Goal: Task Accomplishment & Management: Complete application form

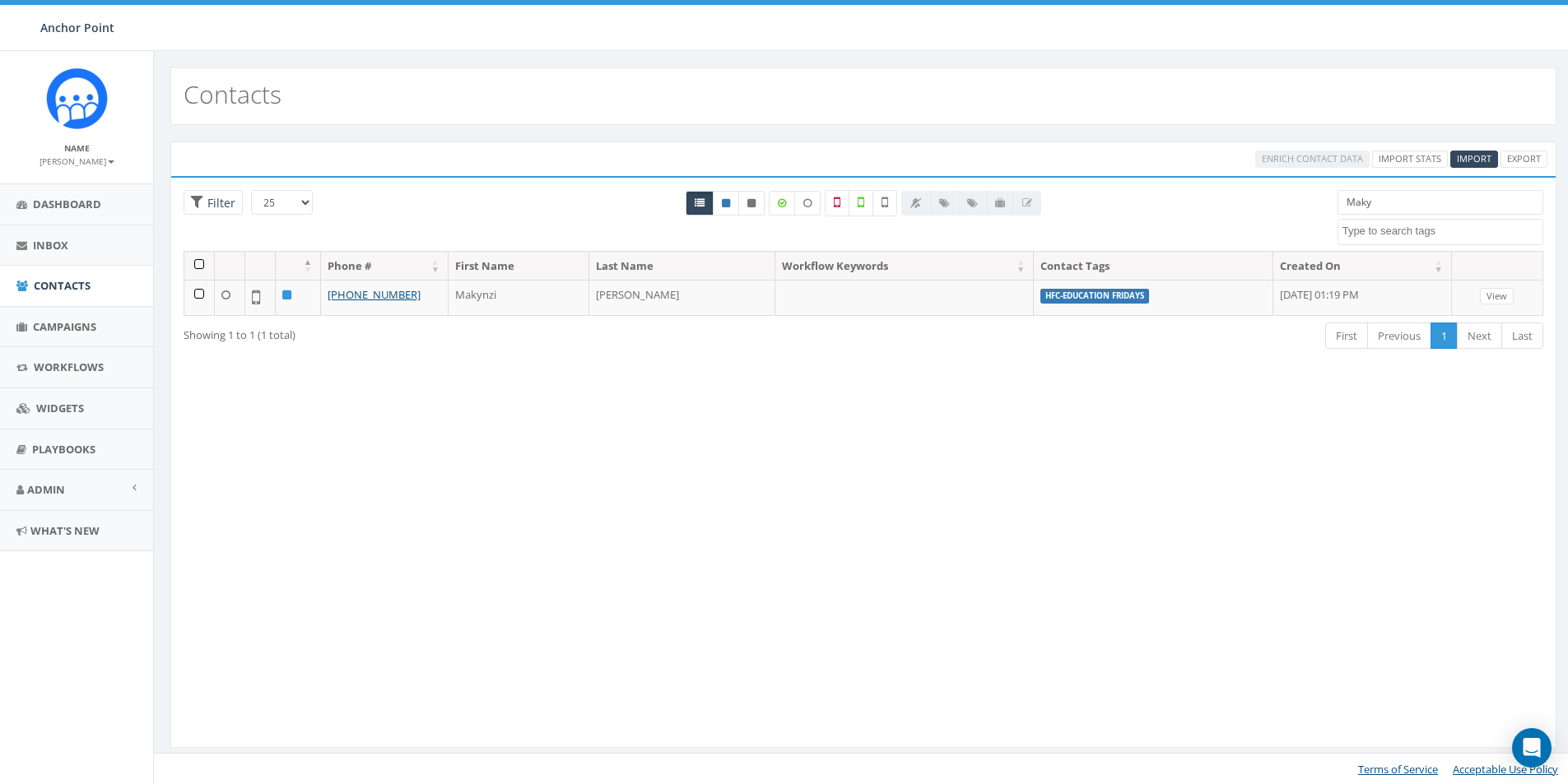
select select
click at [1463, 154] on span "Import" at bounding box center [1474, 159] width 35 height 12
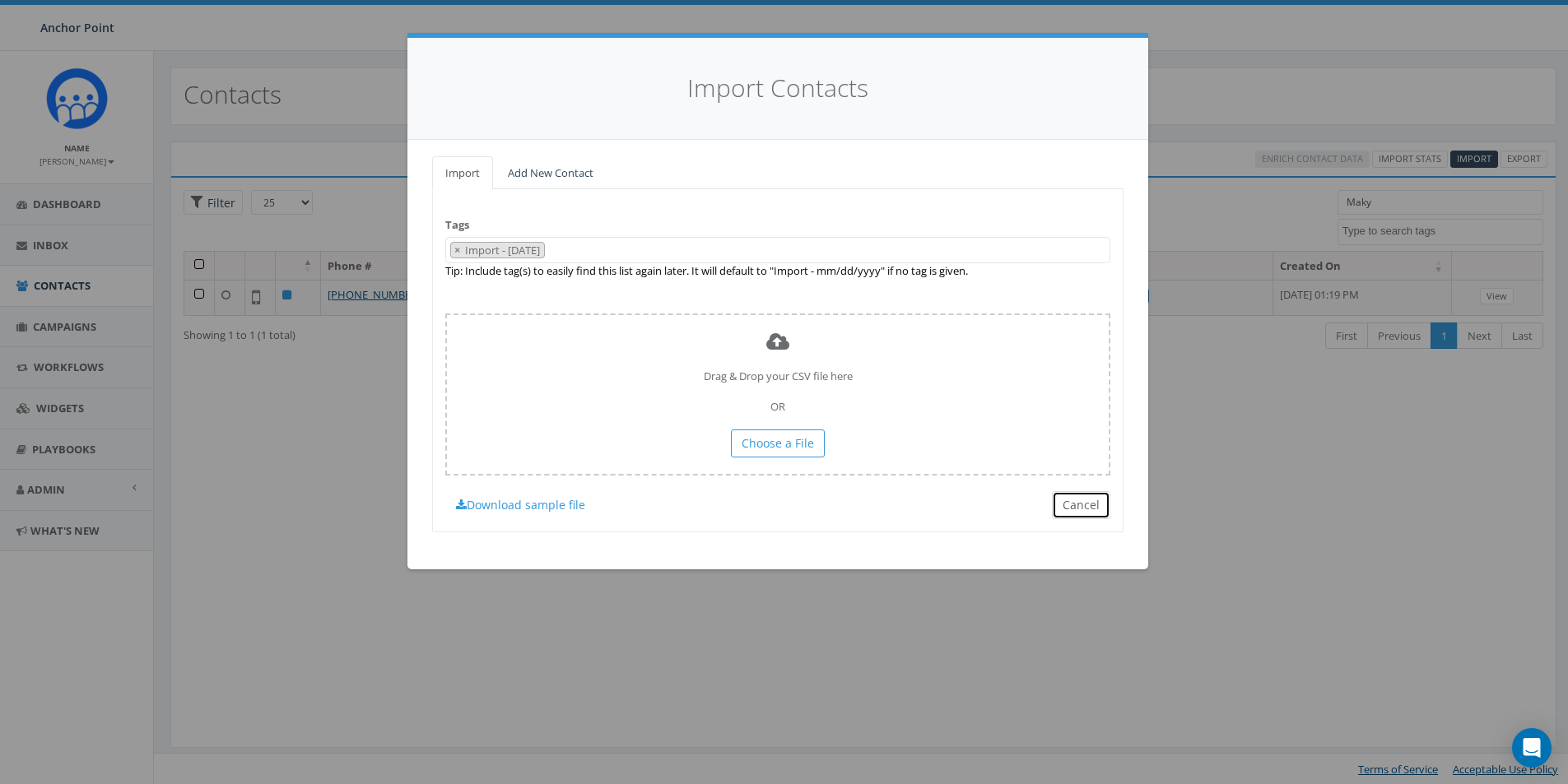
click at [1088, 507] on button "Cancel" at bounding box center [1081, 506] width 58 height 28
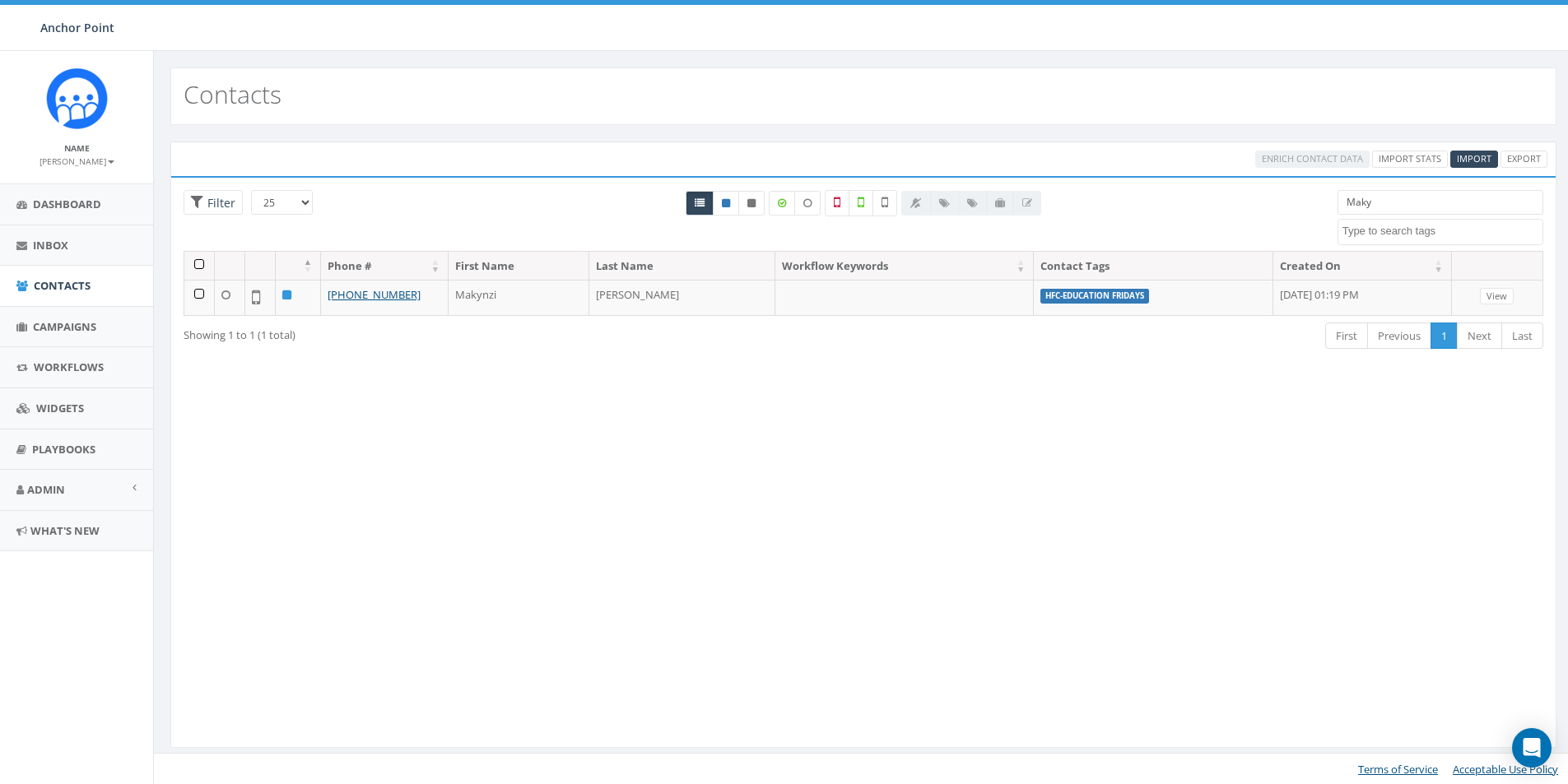
drag, startPoint x: 1382, startPoint y: 206, endPoint x: 1294, endPoint y: 214, distance: 88.4
click at [1294, 214] on div "25 50 100 Filter Maky 0613 Donor Dinner [DATE] 2024 gala 22 gala guest 911 boar…" at bounding box center [863, 220] width 1384 height 61
drag, startPoint x: 1385, startPoint y: 207, endPoint x: 1302, endPoint y: 213, distance: 83.2
click at [1303, 213] on div "25 50 100 Filter All 0 contact(s) on current page All 1 contact(s) filtered fio…" at bounding box center [863, 220] width 1384 height 61
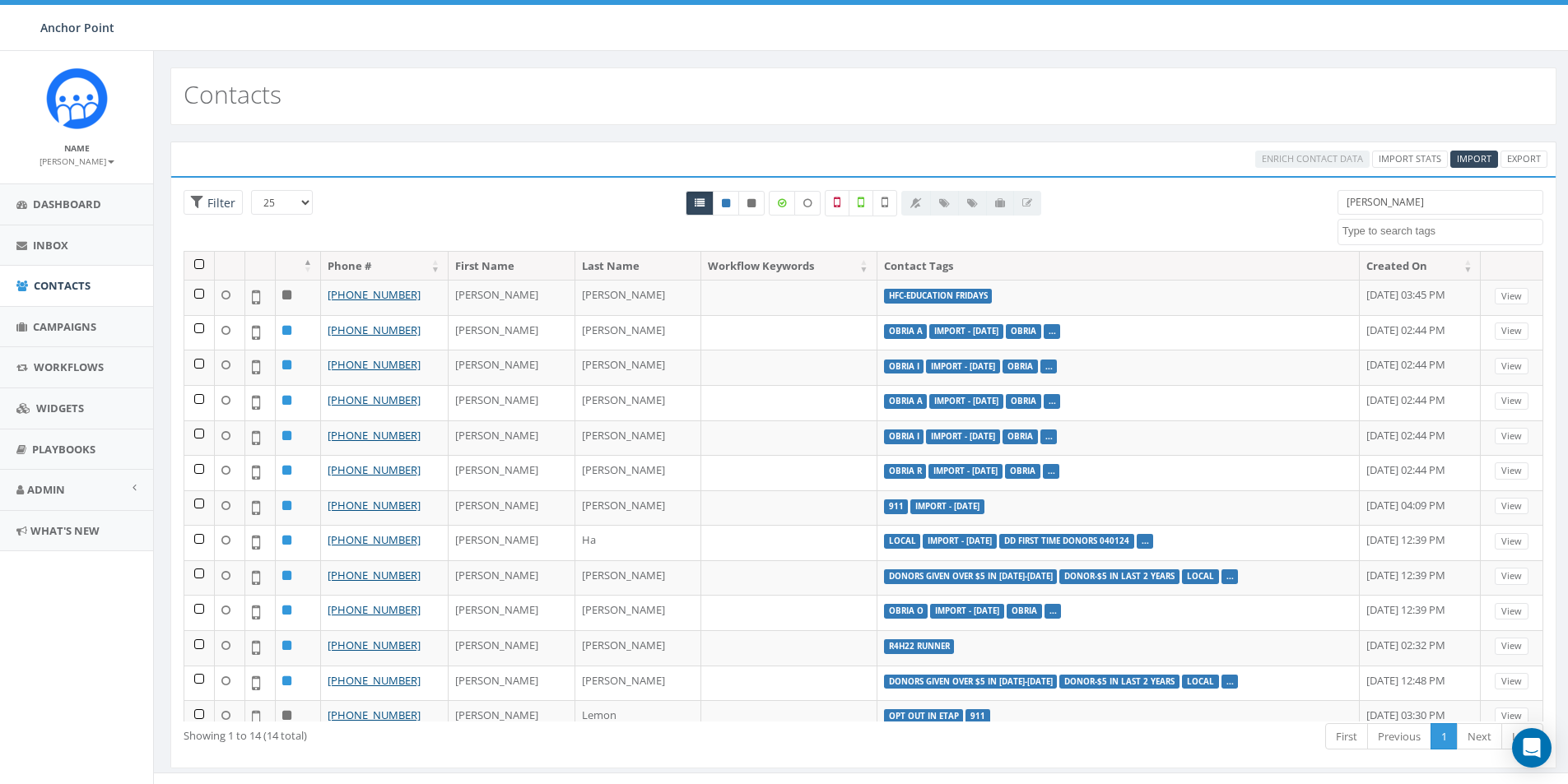
drag, startPoint x: 1401, startPoint y: 201, endPoint x: 1308, endPoint y: 206, distance: 93.1
click at [1308, 206] on div "25 50 100 Filter All 0 contact(s) on current page All 14 contact(s) filtered [P…" at bounding box center [863, 220] width 1384 height 61
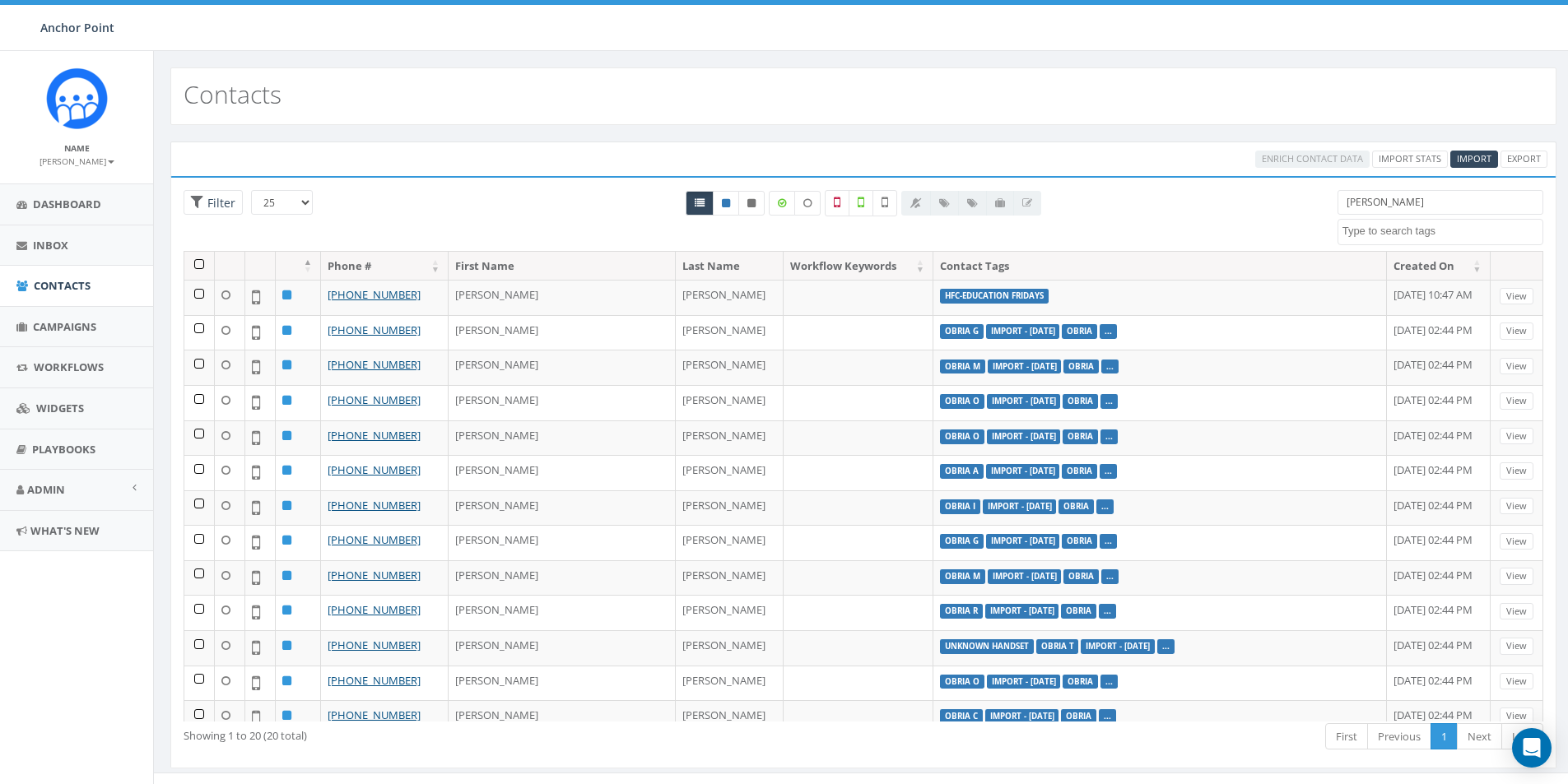
drag, startPoint x: 1400, startPoint y: 197, endPoint x: 1279, endPoint y: 211, distance: 121.8
click at [1279, 211] on div "25 50 100 Filter All 0 contact(s) on current page All 20 contact(s) filtered [P…" at bounding box center [863, 220] width 1384 height 61
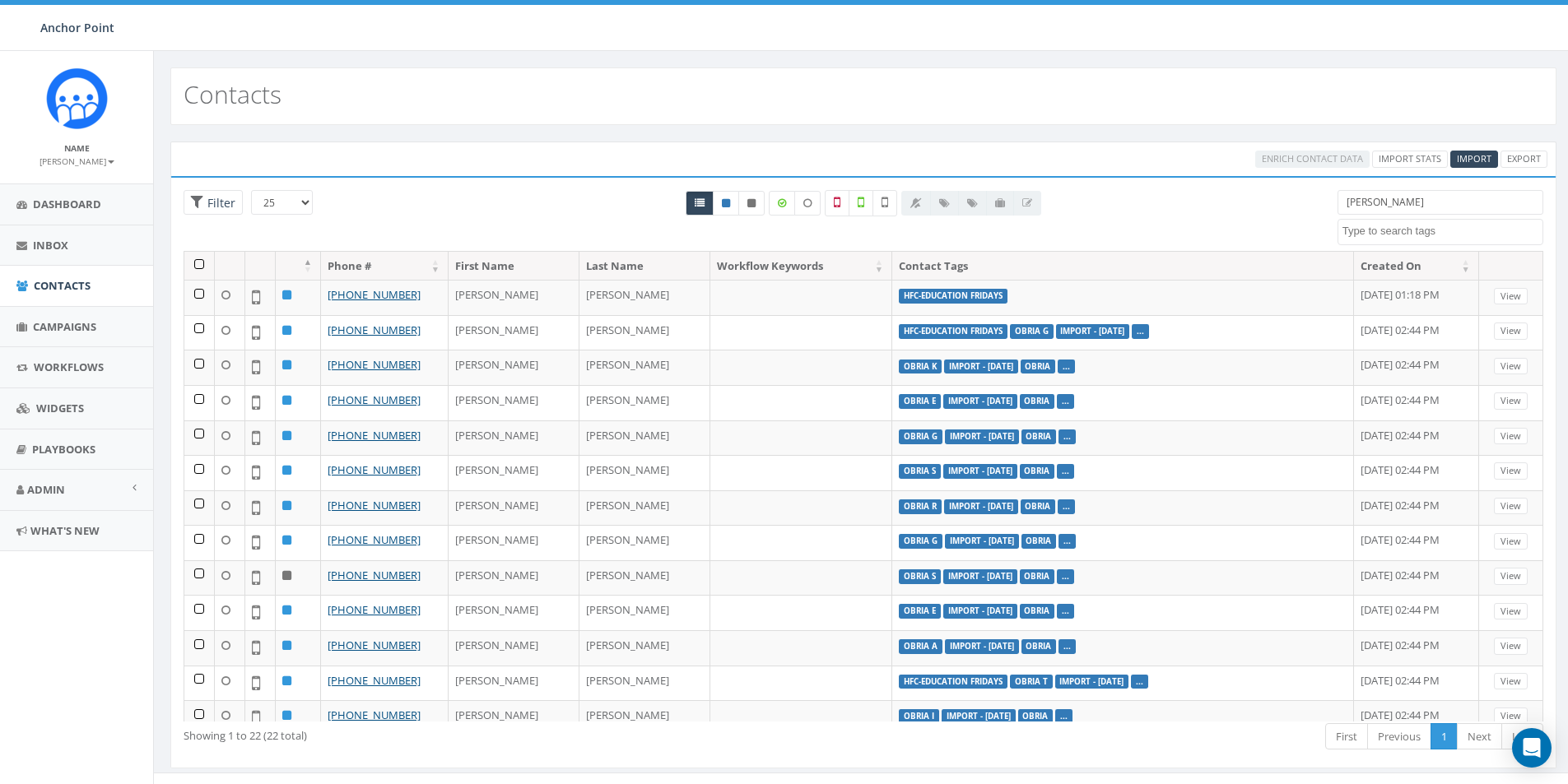
drag, startPoint x: 1383, startPoint y: 204, endPoint x: 1295, endPoint y: 186, distance: 89.8
click at [1297, 190] on div "25 50 100 Filter All 0 contact(s) on current page All 22 contact(s) filtered [P…" at bounding box center [863, 220] width 1384 height 61
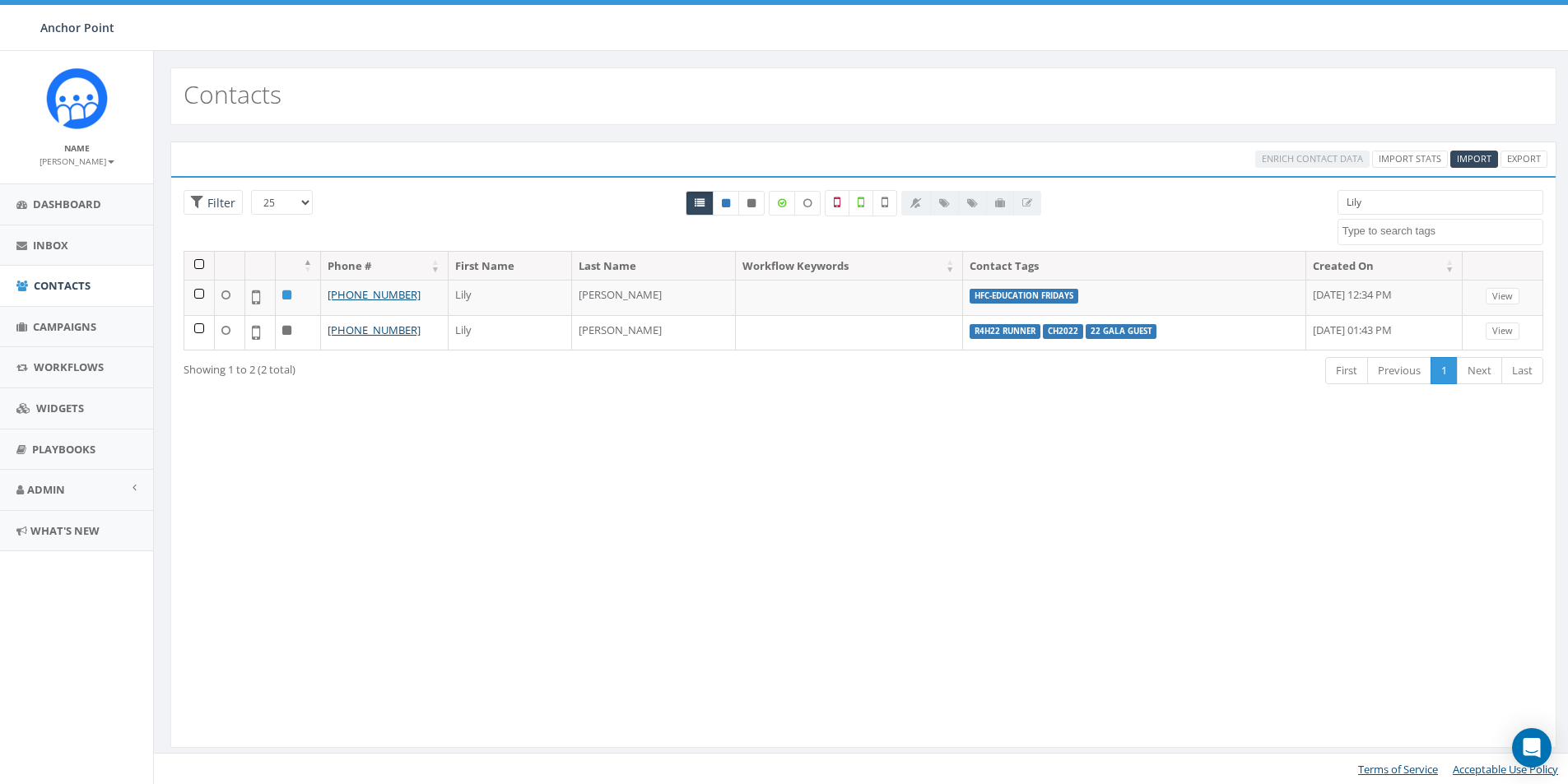
drag, startPoint x: 1372, startPoint y: 200, endPoint x: 1315, endPoint y: 212, distance: 58.2
click at [1315, 212] on div "25 50 100 Filter All 0 contact(s) on current page All 2 contact(s) filtered Lil…" at bounding box center [863, 220] width 1384 height 61
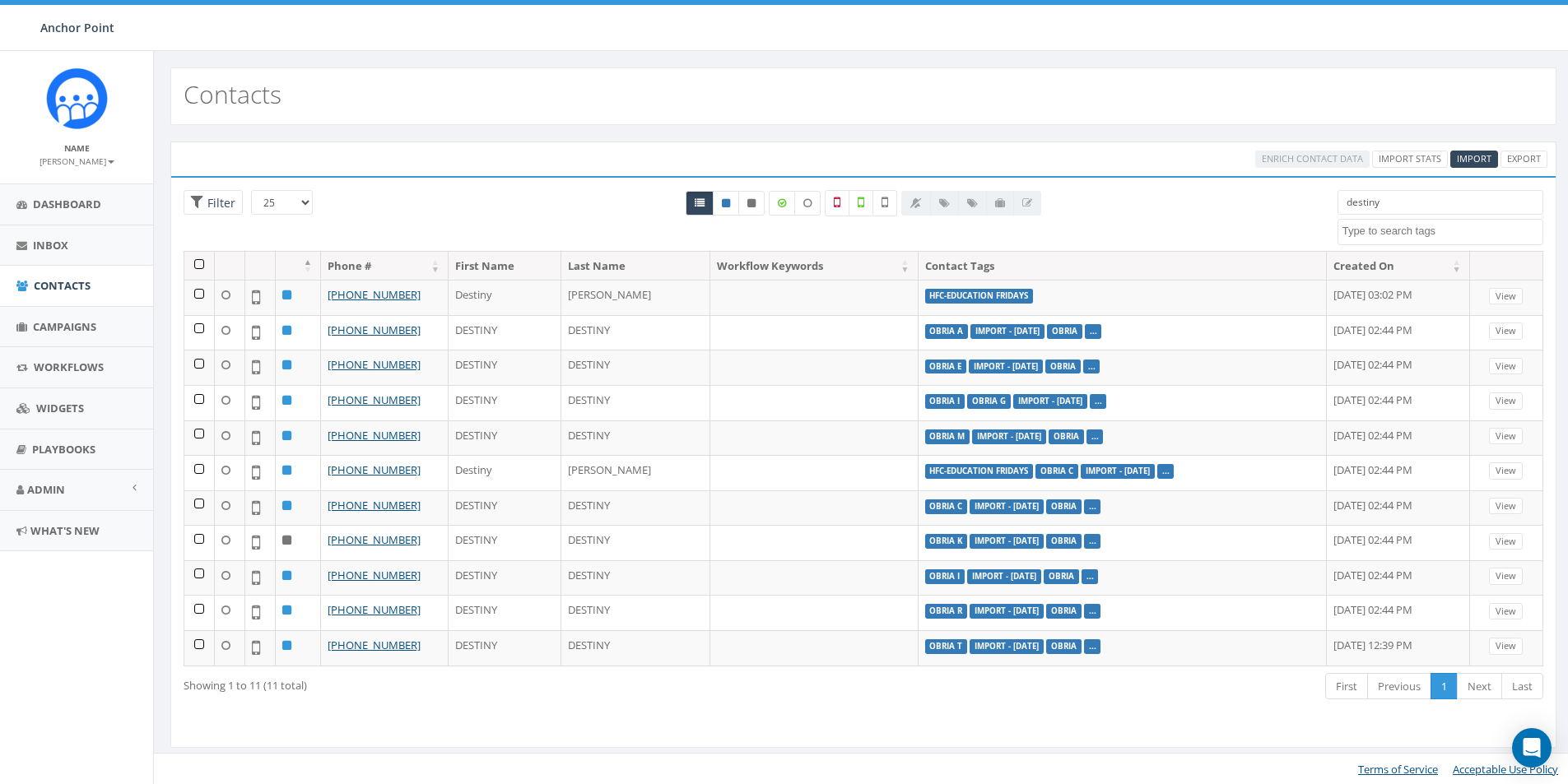
drag, startPoint x: 1351, startPoint y: 206, endPoint x: 1299, endPoint y: 205, distance: 52.0
click at [1299, 205] on div "25 50 100 Filter All 0 contact(s) on current page All 11 contact(s) filtered de…" at bounding box center [863, 220] width 1384 height 61
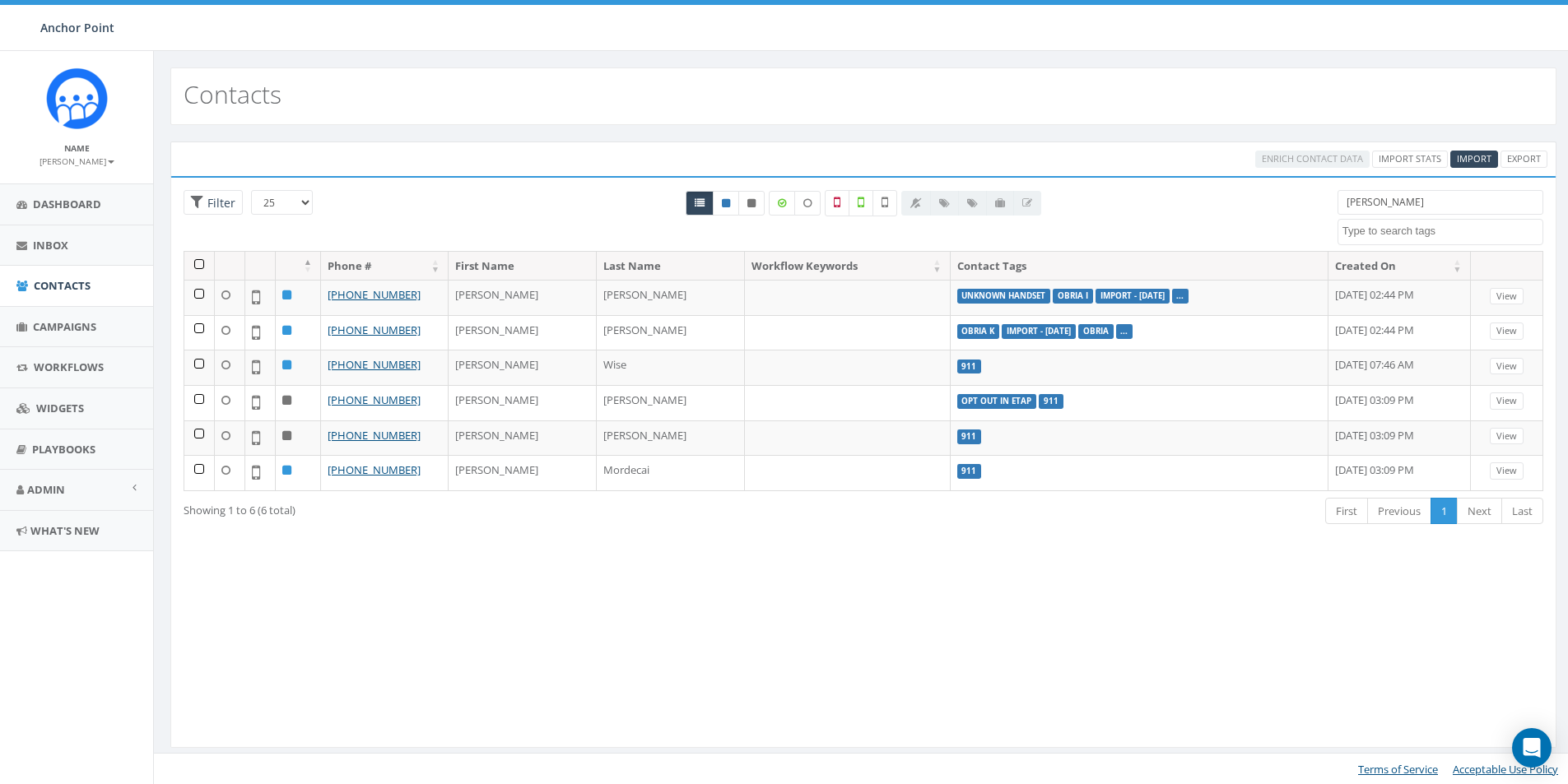
drag, startPoint x: 1390, startPoint y: 199, endPoint x: 1304, endPoint y: 204, distance: 86.1
click at [1310, 205] on div "25 50 100 Filter All 0 contact(s) on current page All 6 contact(s) filtered [PE…" at bounding box center [863, 220] width 1384 height 61
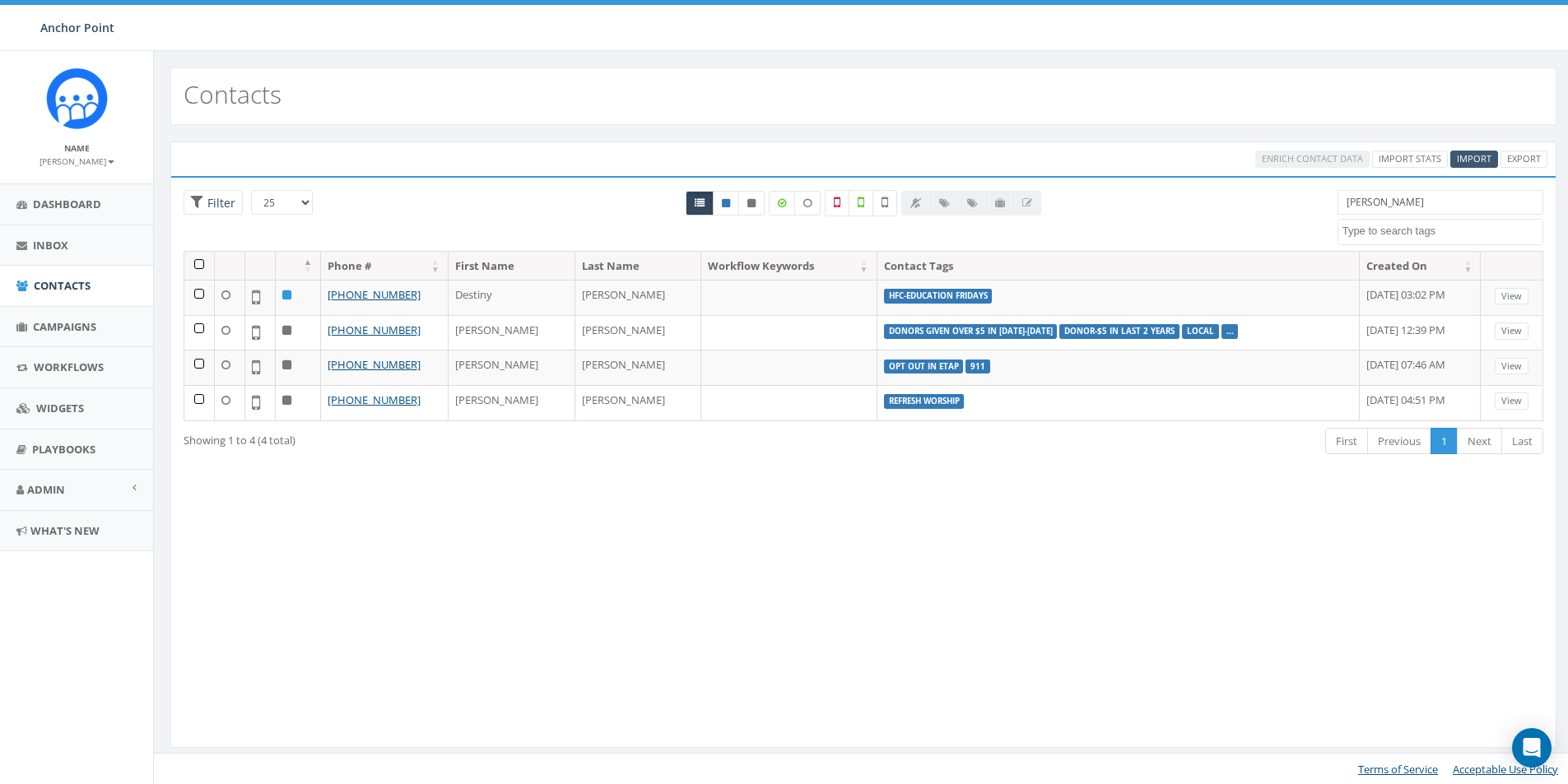
type input "[PERSON_NAME]"
click at [1464, 161] on span "Import" at bounding box center [1474, 159] width 35 height 12
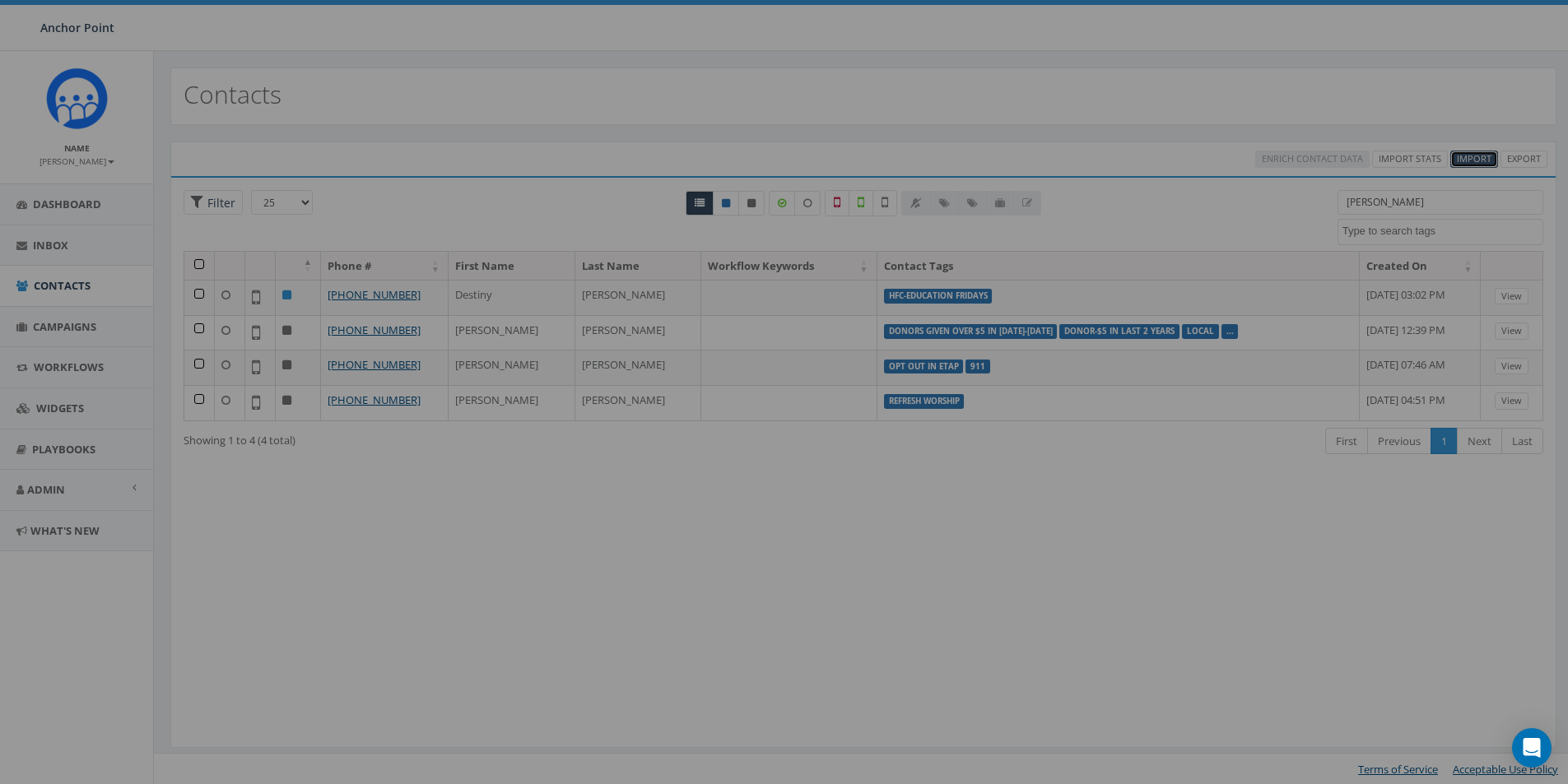
select select
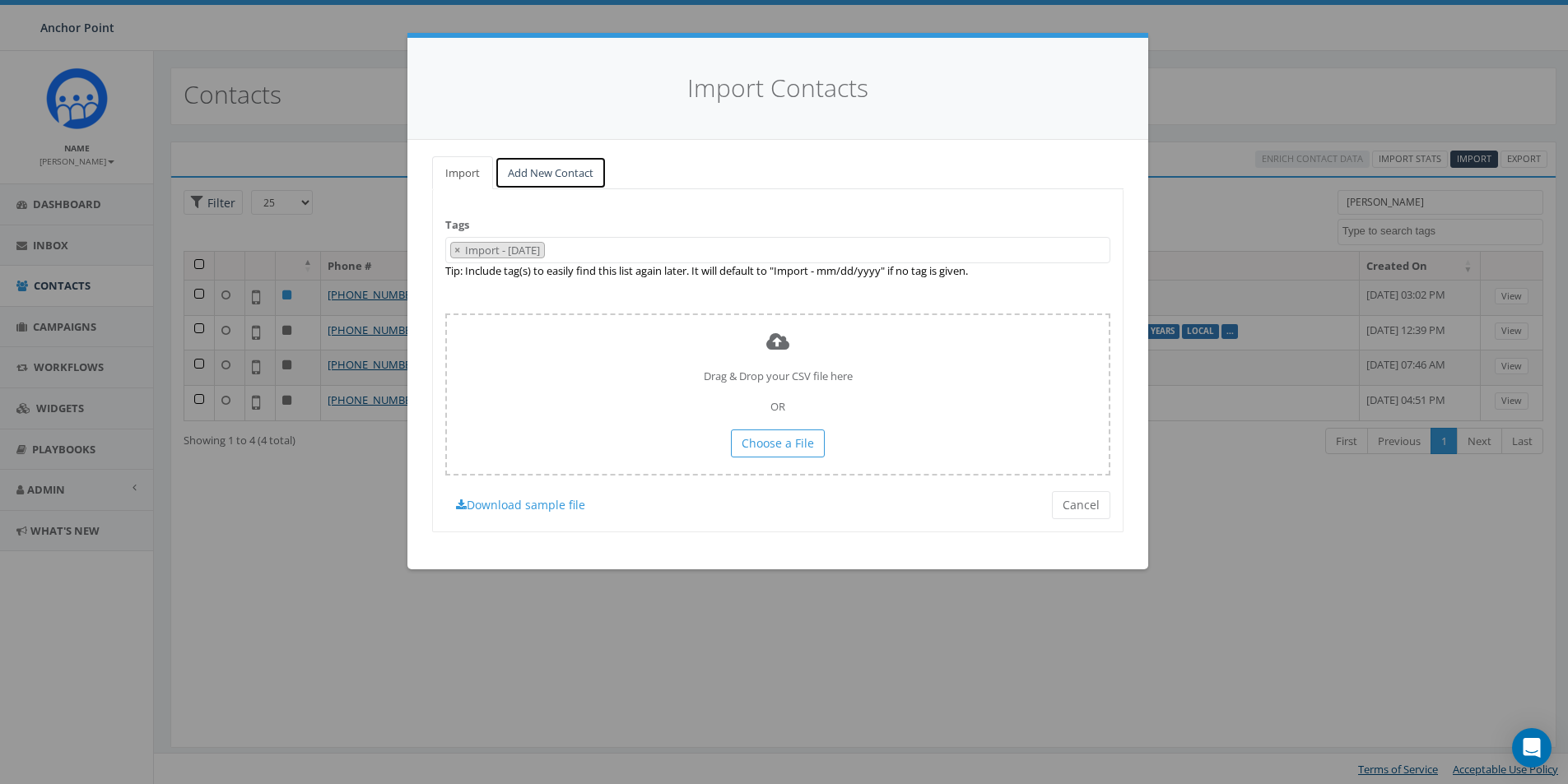
click at [566, 173] on link "Add New Contact" at bounding box center [550, 173] width 112 height 34
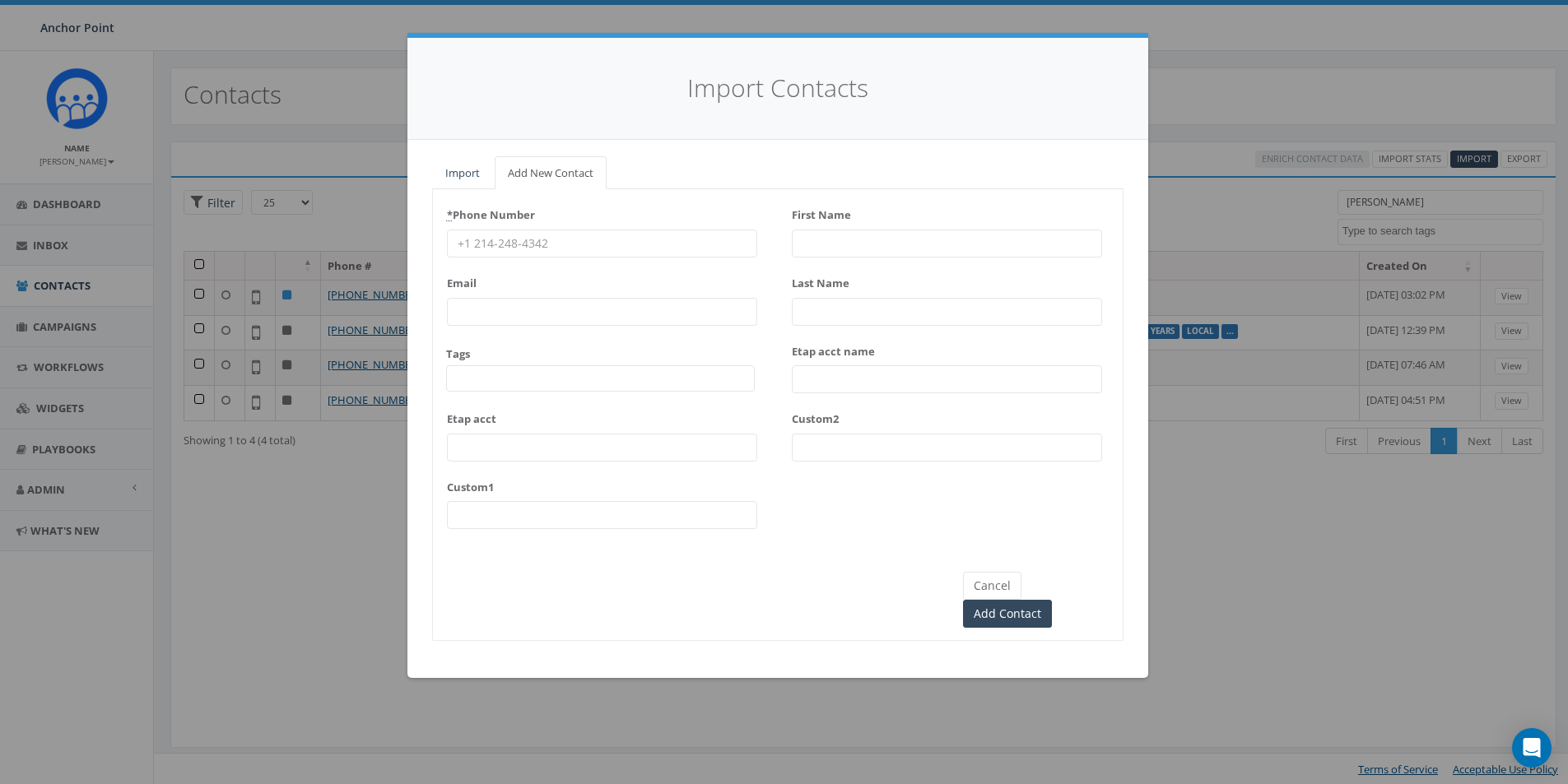
click at [556, 241] on input "* Phone Number" at bounding box center [602, 244] width 310 height 28
type input "[PHONE_NUMBER]"
click at [507, 381] on span at bounding box center [600, 378] width 309 height 26
type textarea "HFC"
select select "HFC-Education Fridays"
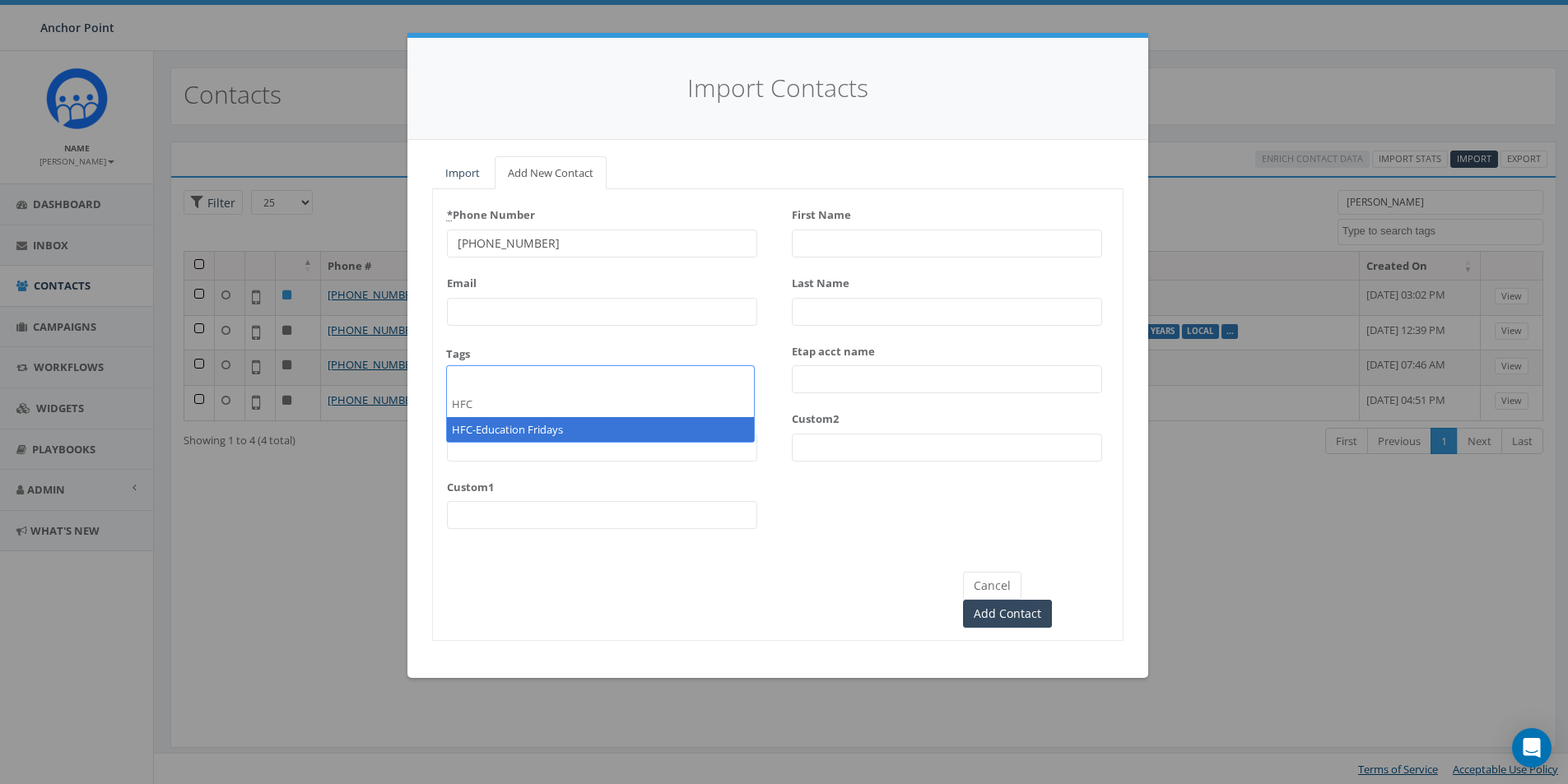
scroll to position [500, 0]
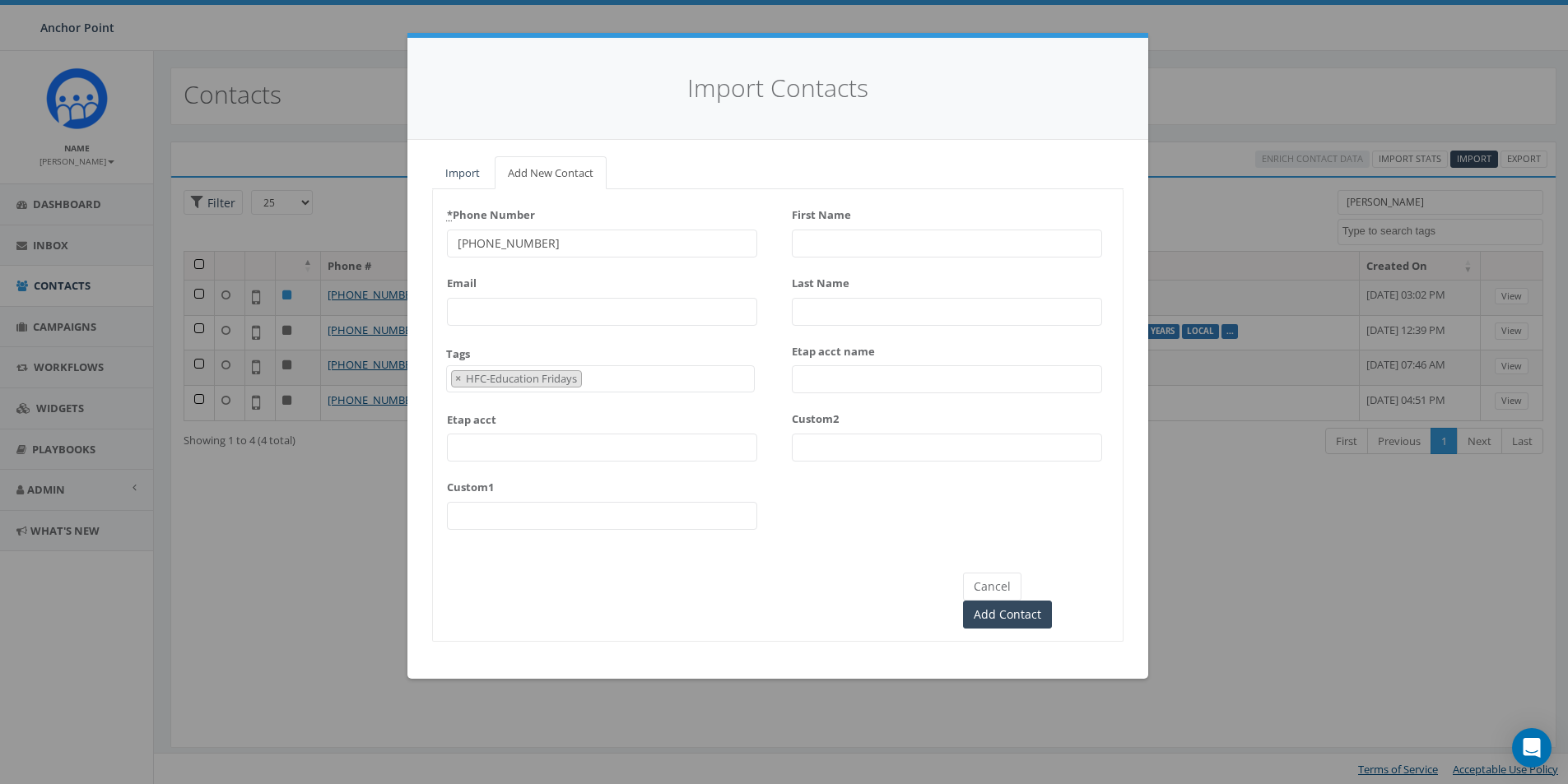
click at [826, 243] on input "First Name" at bounding box center [947, 244] width 310 height 28
type input "[PERSON_NAME]"
click at [816, 304] on input "Last Name" at bounding box center [947, 312] width 310 height 28
type input "[PERSON_NAME]"
click at [1052, 601] on input "Add Contact" at bounding box center [1007, 615] width 88 height 28
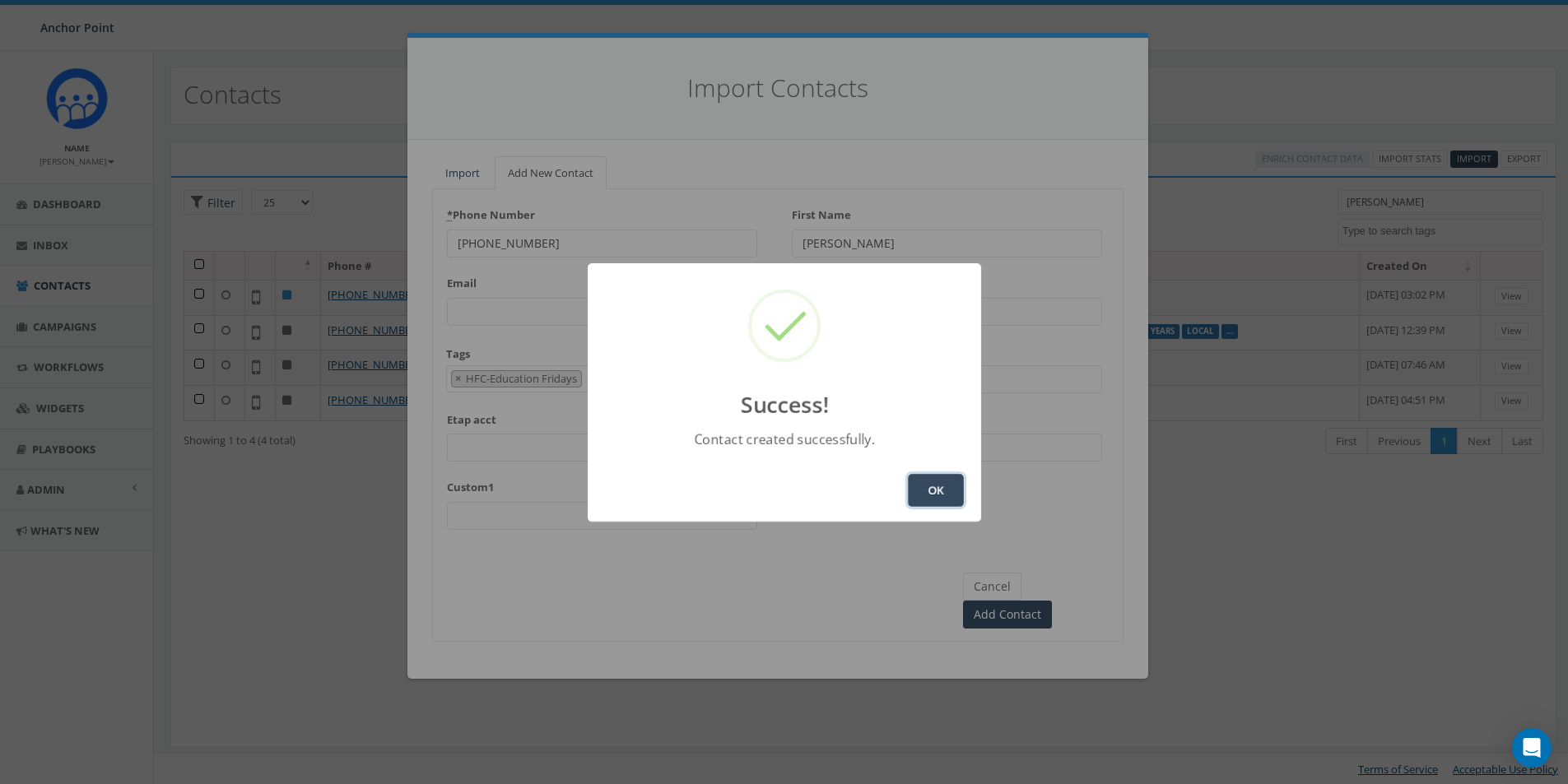
click at [938, 487] on button "OK" at bounding box center [936, 491] width 56 height 33
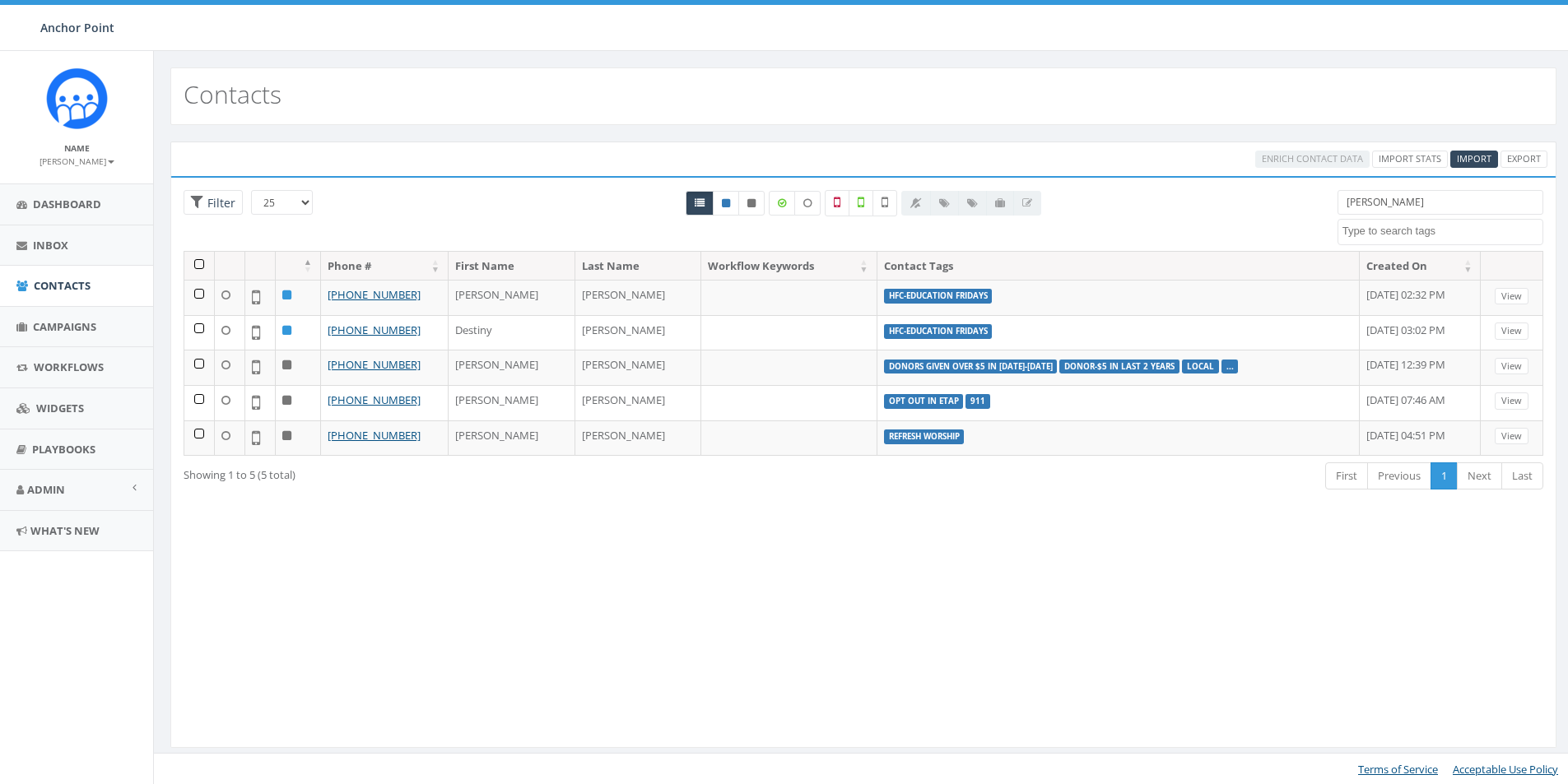
select select
drag, startPoint x: 1406, startPoint y: 199, endPoint x: 1299, endPoint y: 199, distance: 107.0
click at [1305, 206] on div "25 50 100 Filter [PERSON_NAME] 0613 Donor Dinner [DATE] 2024 gala 22 gala guest…" at bounding box center [863, 220] width 1384 height 61
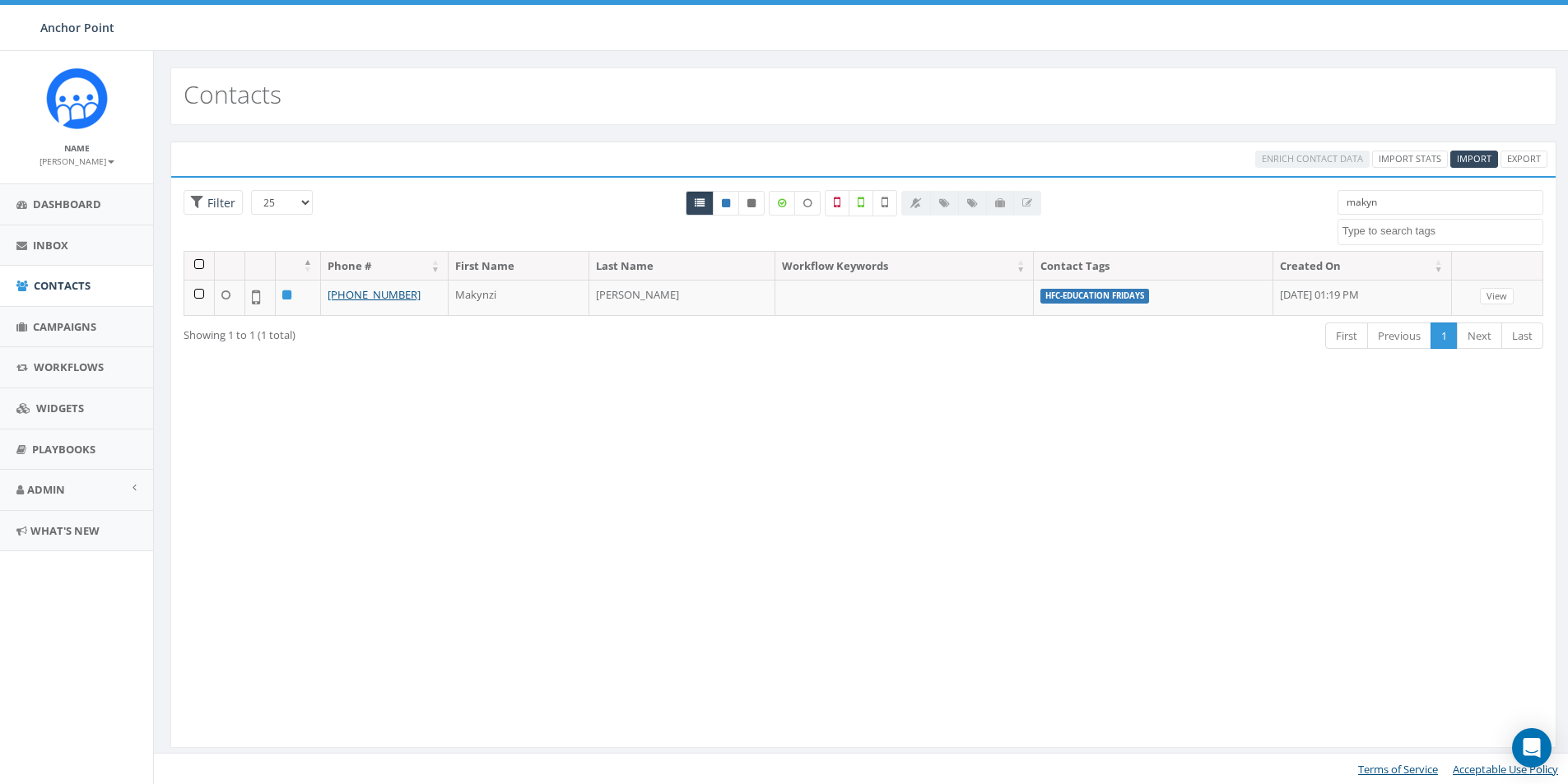
type input "makyn"
